Goal: Transaction & Acquisition: Purchase product/service

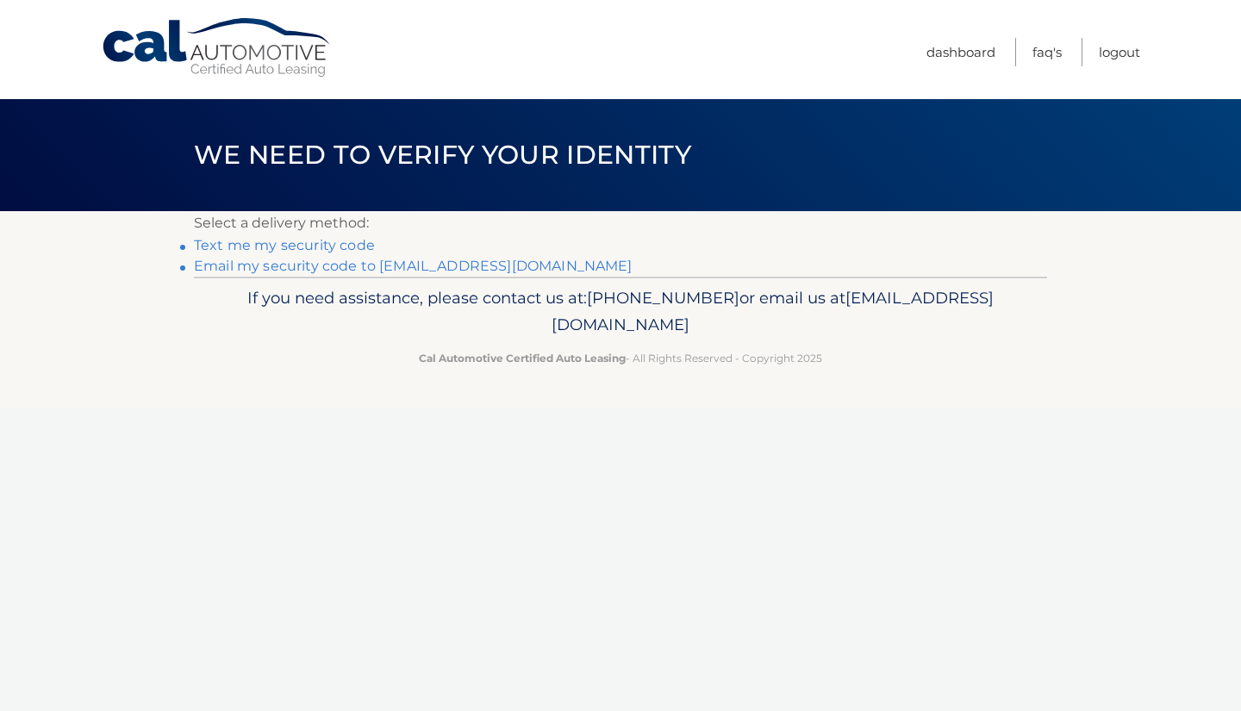
click at [339, 245] on link "Text me my security code" at bounding box center [284, 245] width 181 height 16
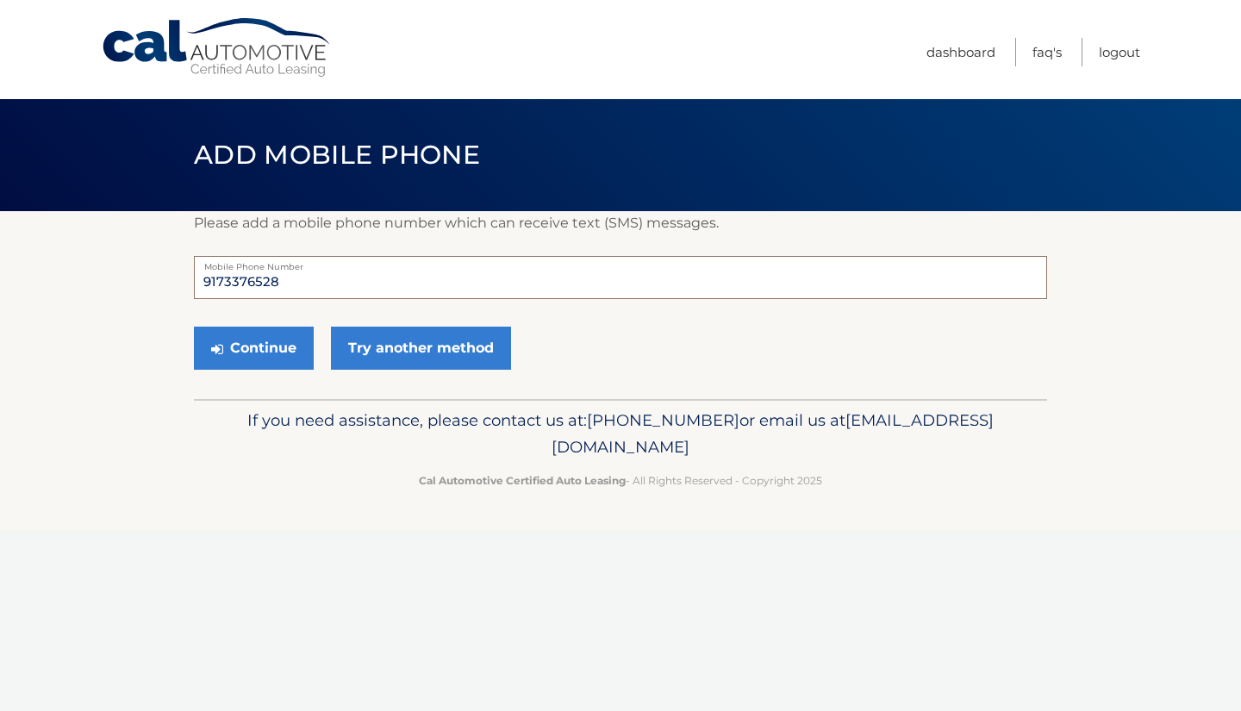
drag, startPoint x: 331, startPoint y: 285, endPoint x: 184, endPoint y: 298, distance: 148.0
click at [184, 298] on section "Please add a mobile phone number which can receive text (SMS) messages. 9173376…" at bounding box center [620, 305] width 1241 height 188
type input "5169652258"
click at [248, 347] on button "Continue" at bounding box center [254, 348] width 120 height 43
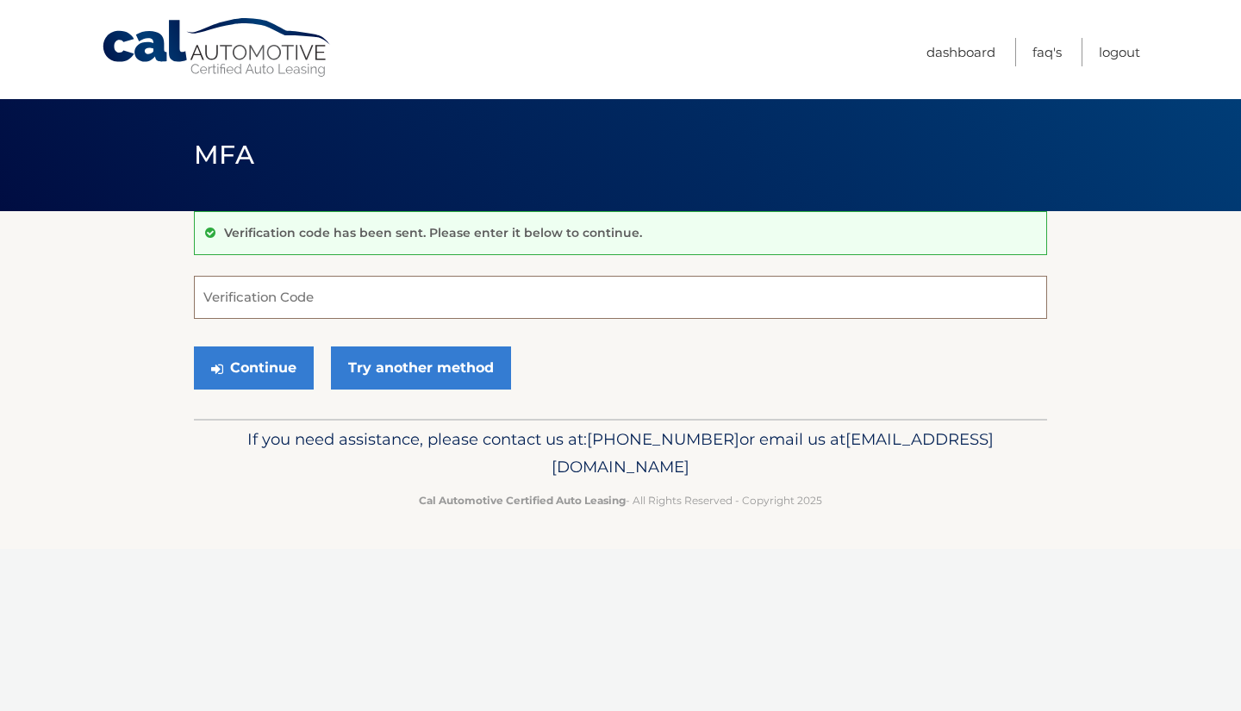
click at [247, 297] on input "Verification Code" at bounding box center [620, 297] width 853 height 43
type input "162926"
click at [194, 347] on button "Continue" at bounding box center [254, 368] width 120 height 43
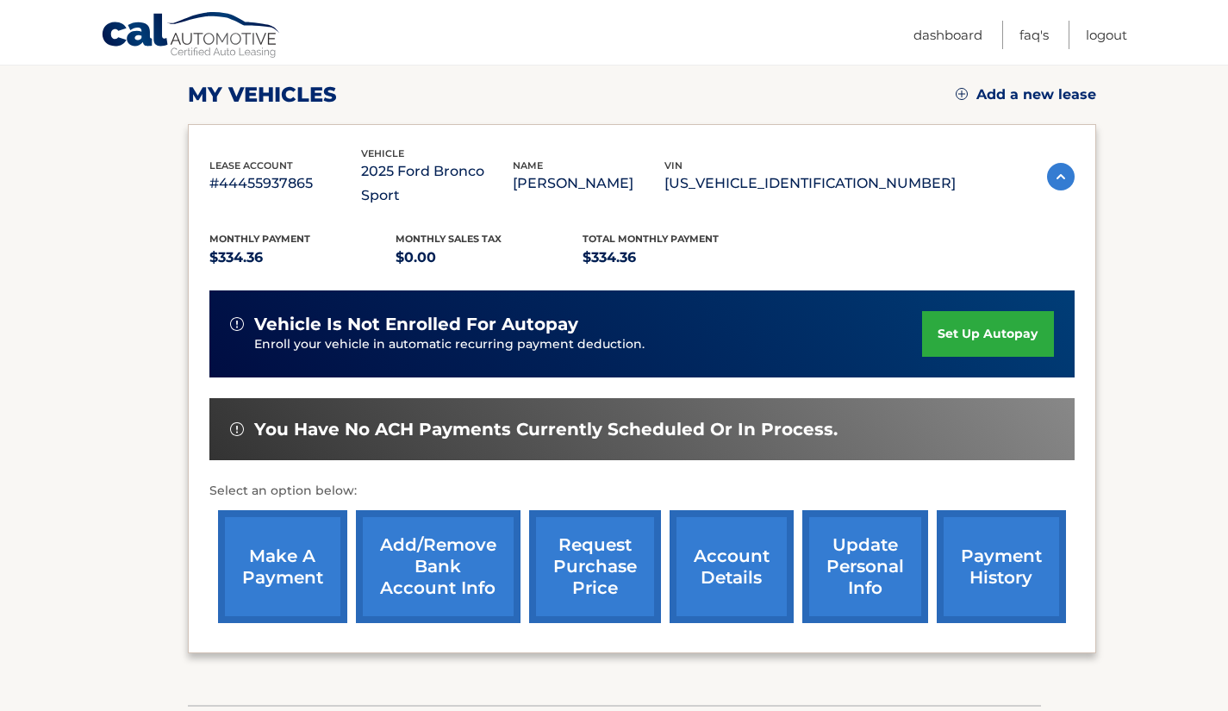
scroll to position [234, 0]
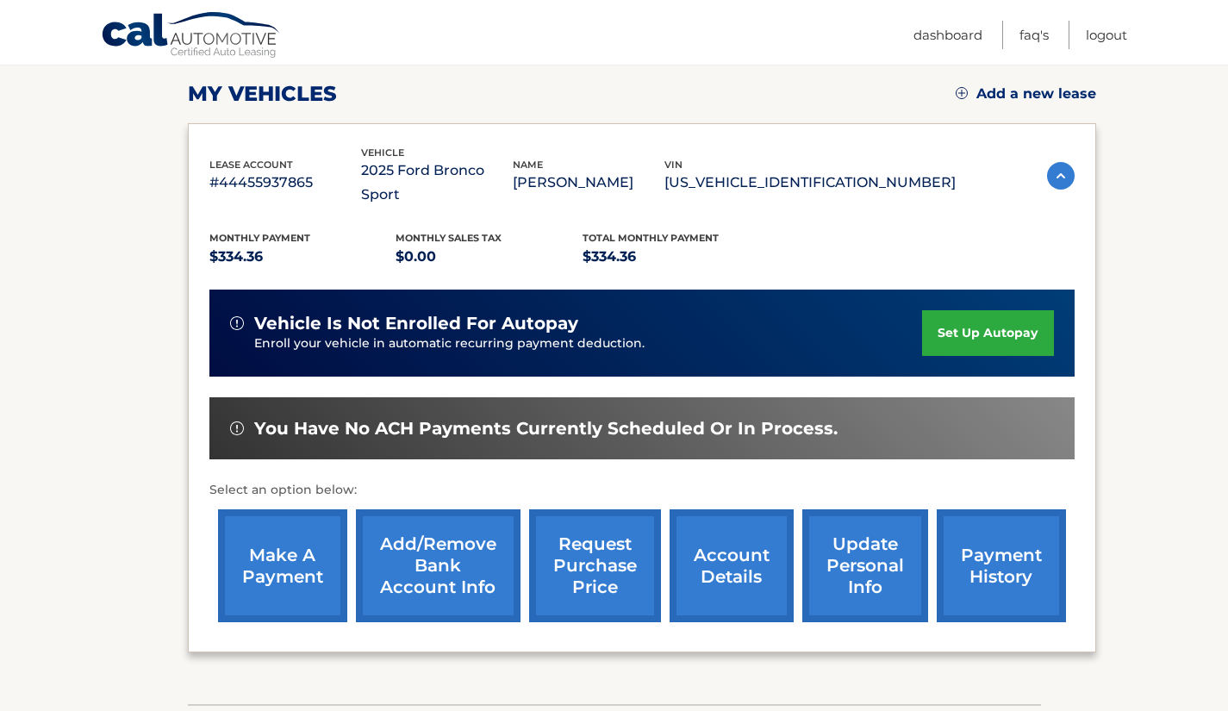
click at [305, 539] on link "make a payment" at bounding box center [282, 565] width 129 height 113
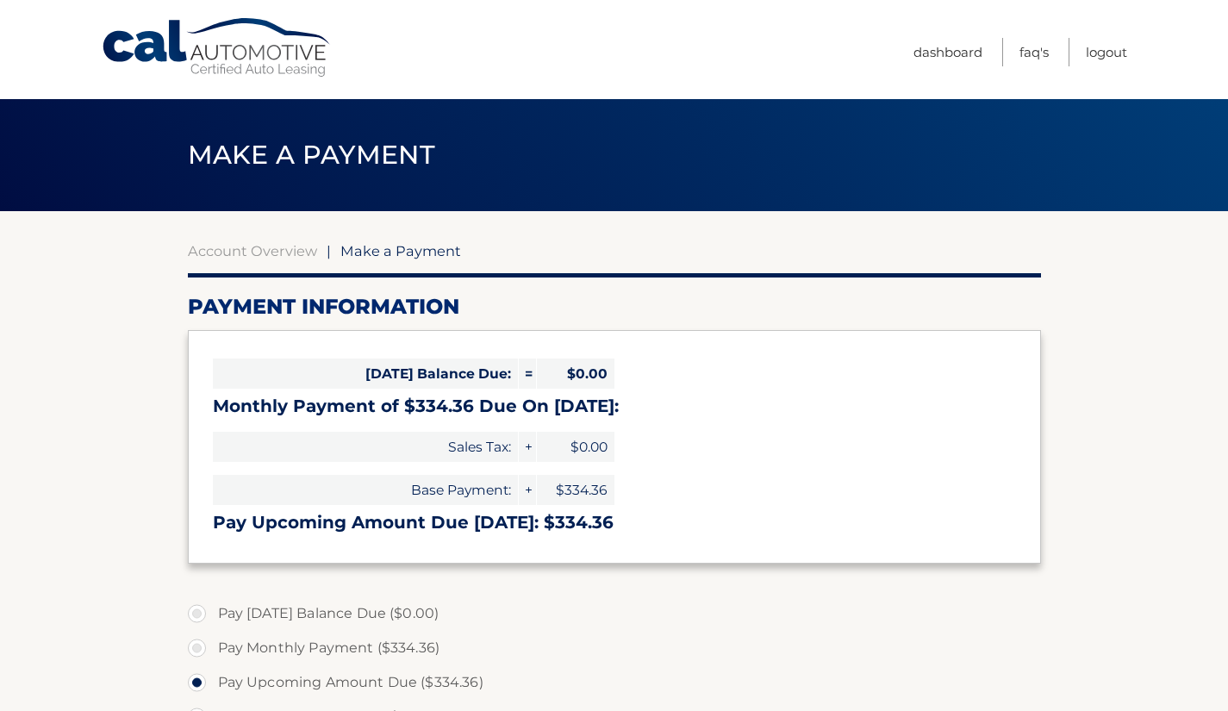
select select "ZjJjYjE4MTgtMzIzMS00YTVkLTg5M2YtOTk5ZTY3MmMzZGEy"
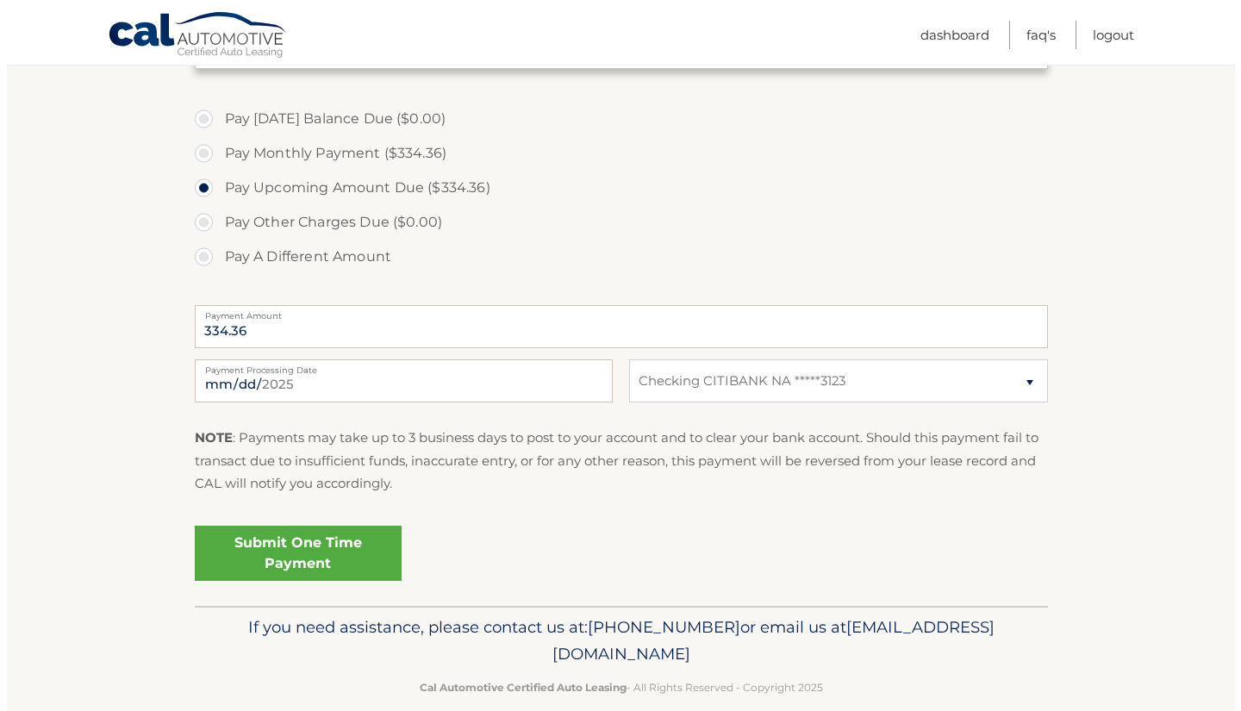
scroll to position [496, 0]
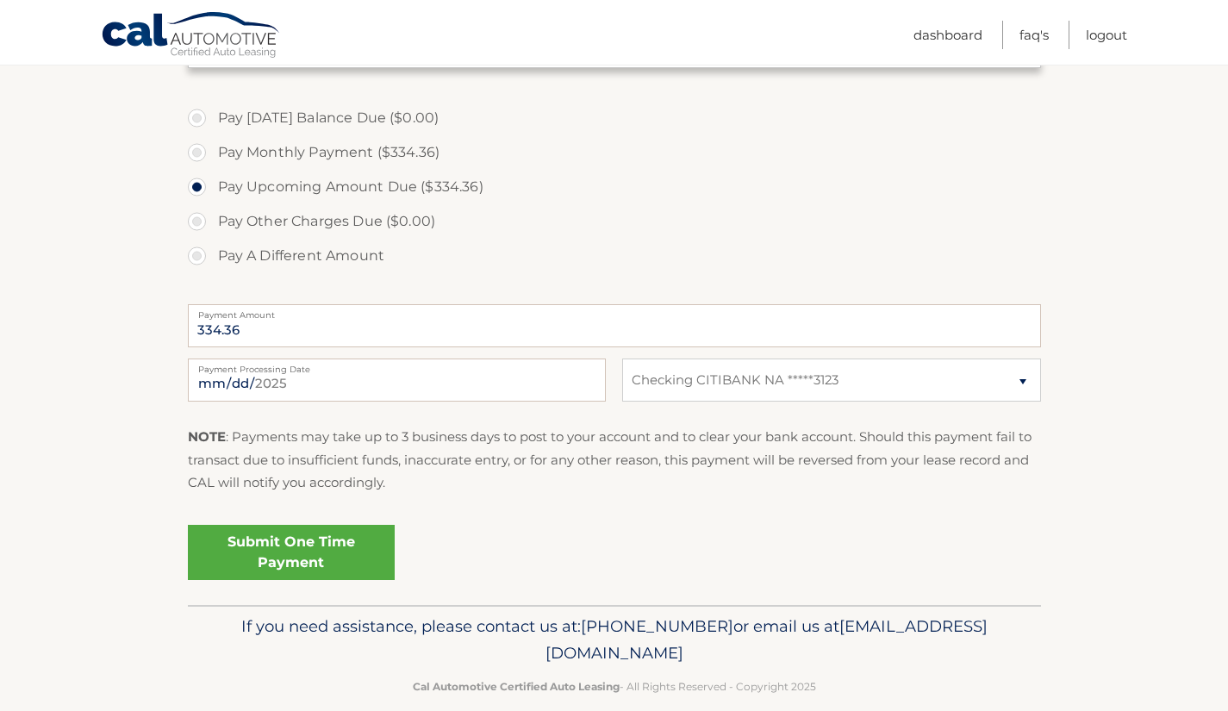
click at [286, 548] on link "Submit One Time Payment" at bounding box center [291, 552] width 207 height 55
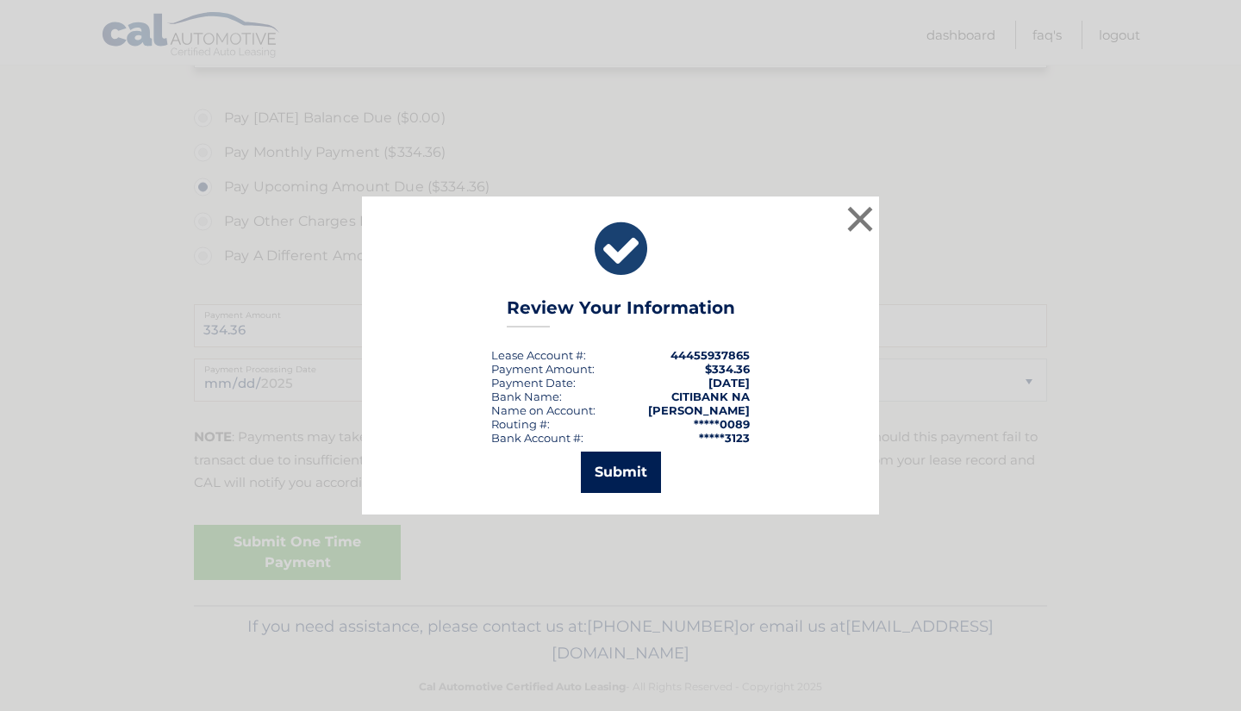
click at [609, 467] on button "Submit" at bounding box center [621, 472] width 80 height 41
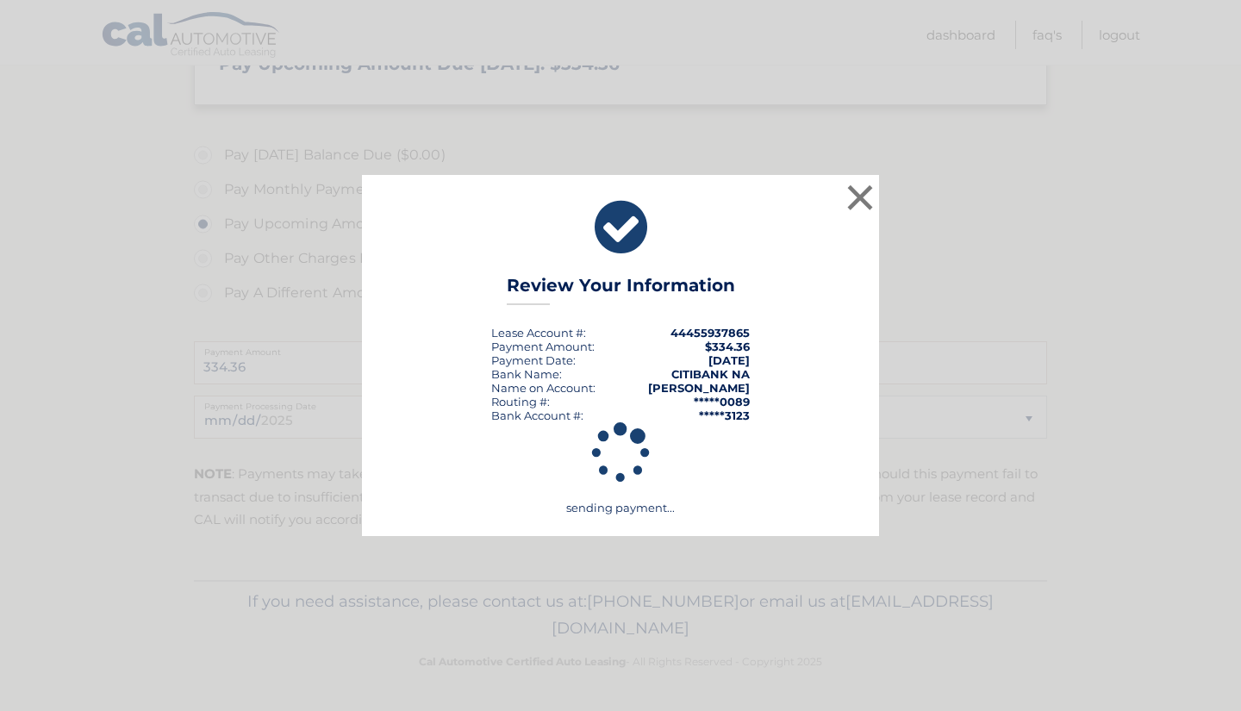
scroll to position [459, 0]
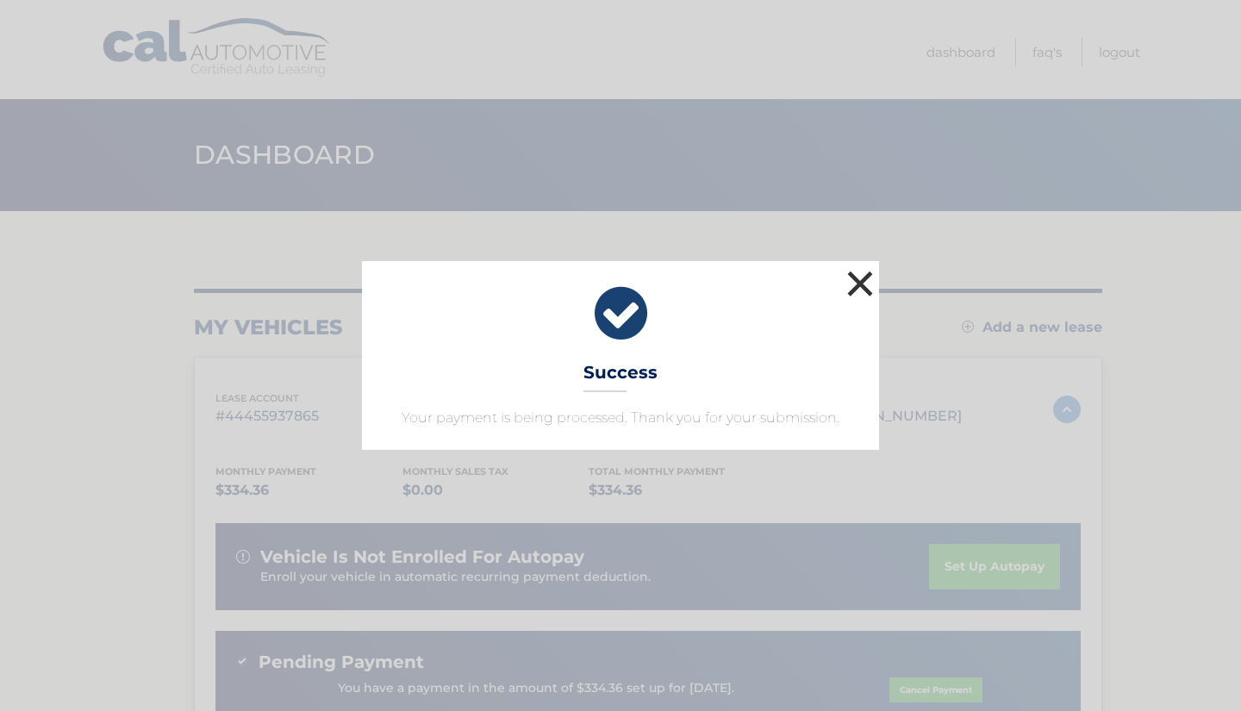
click at [853, 282] on button "×" at bounding box center [860, 283] width 34 height 34
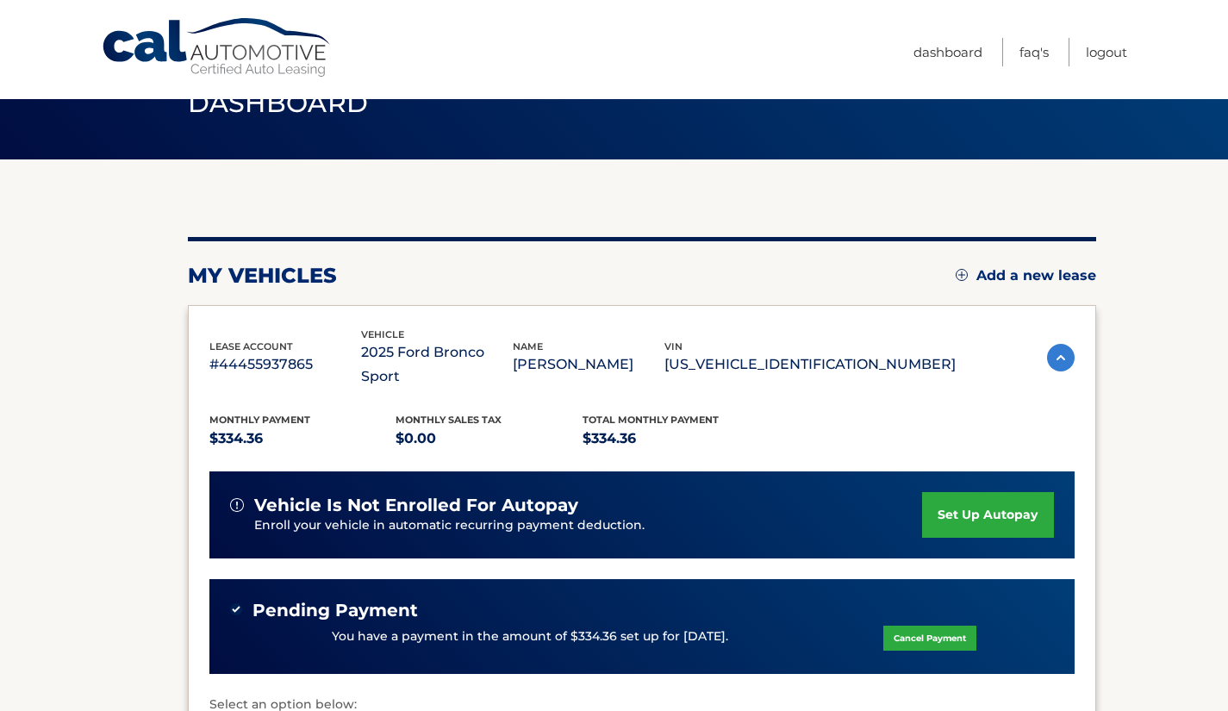
scroll to position [37, 0]
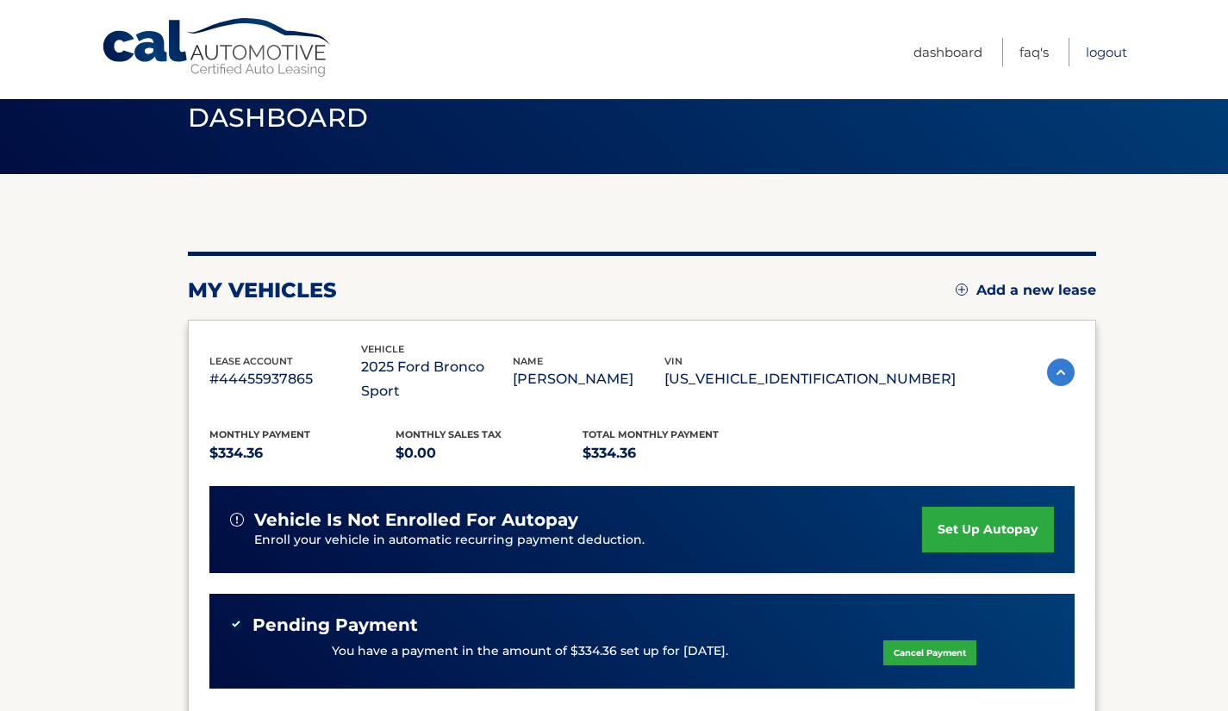
click at [1113, 59] on link "Logout" at bounding box center [1106, 52] width 41 height 28
